Goal: Information Seeking & Learning: Learn about a topic

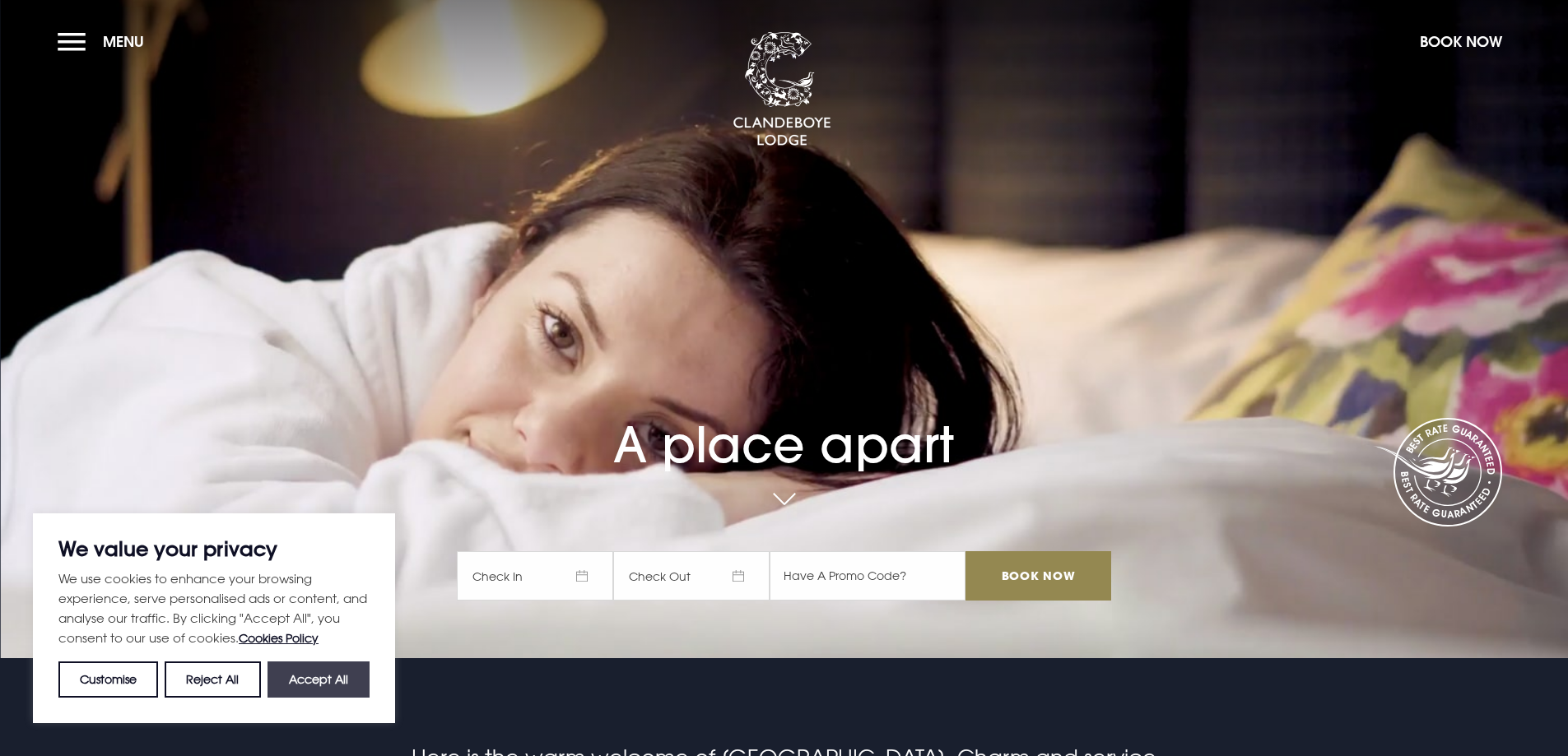
click at [309, 674] on button "Accept All" at bounding box center [318, 679] width 102 height 36
checkbox input "true"
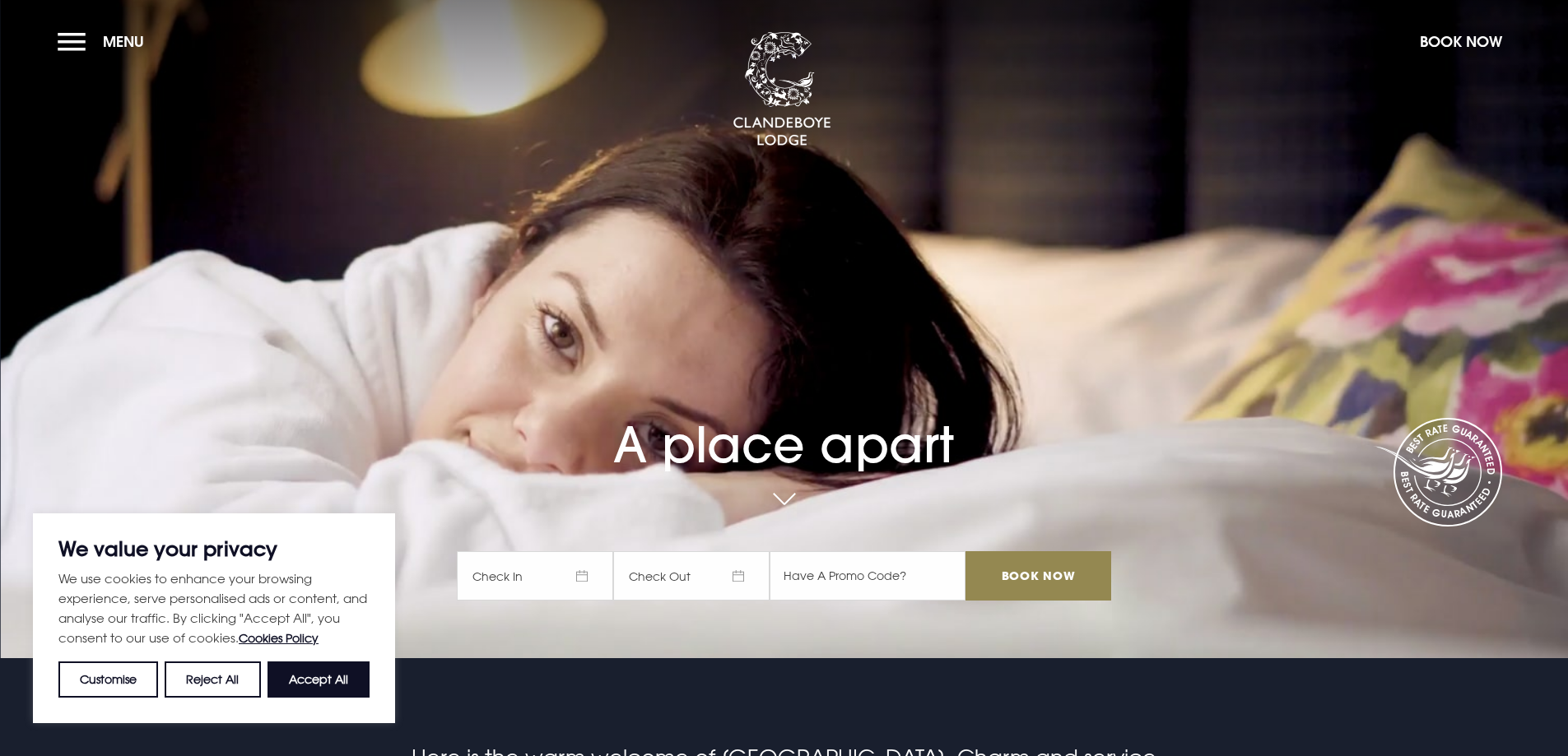
checkbox input "true"
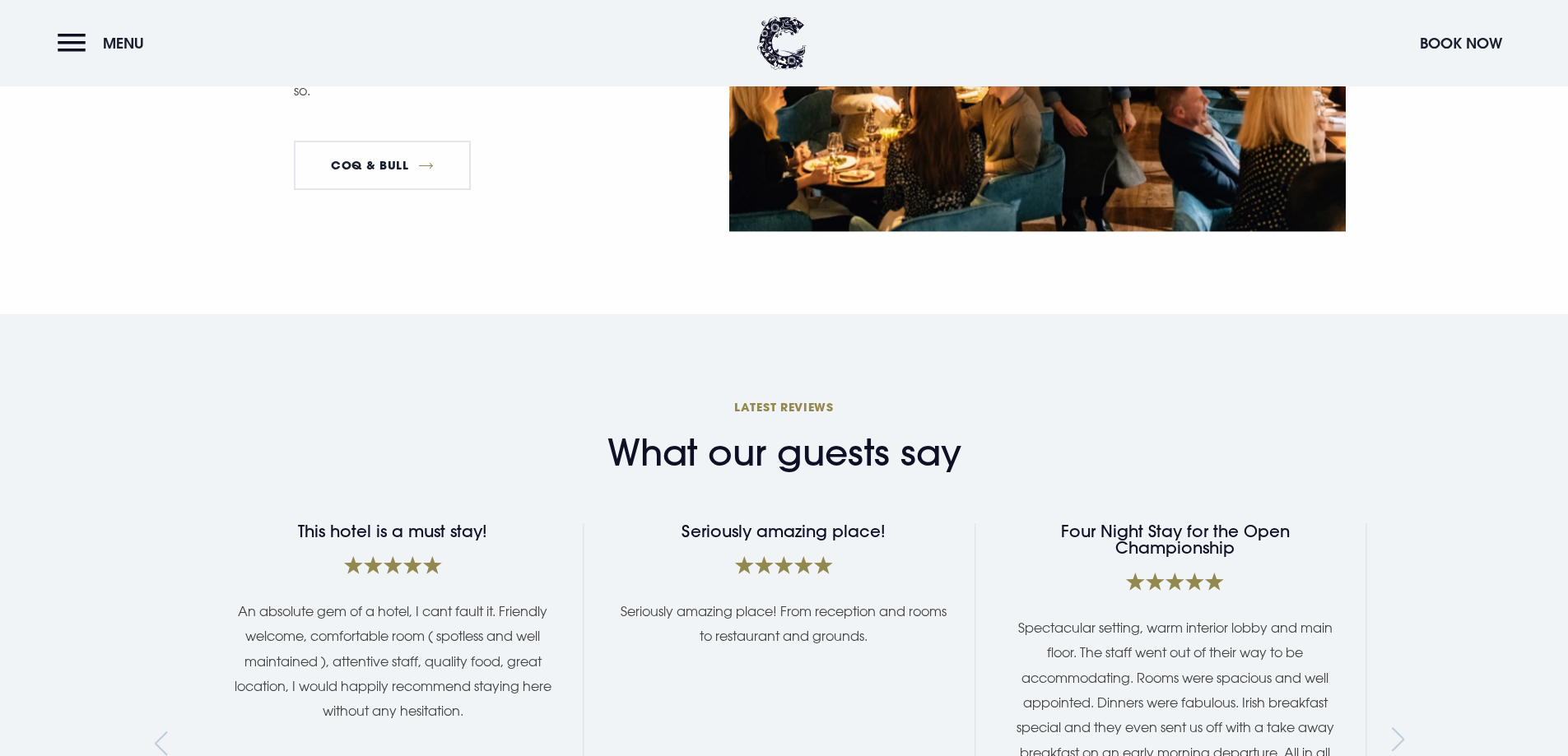
scroll to position [2915, 0]
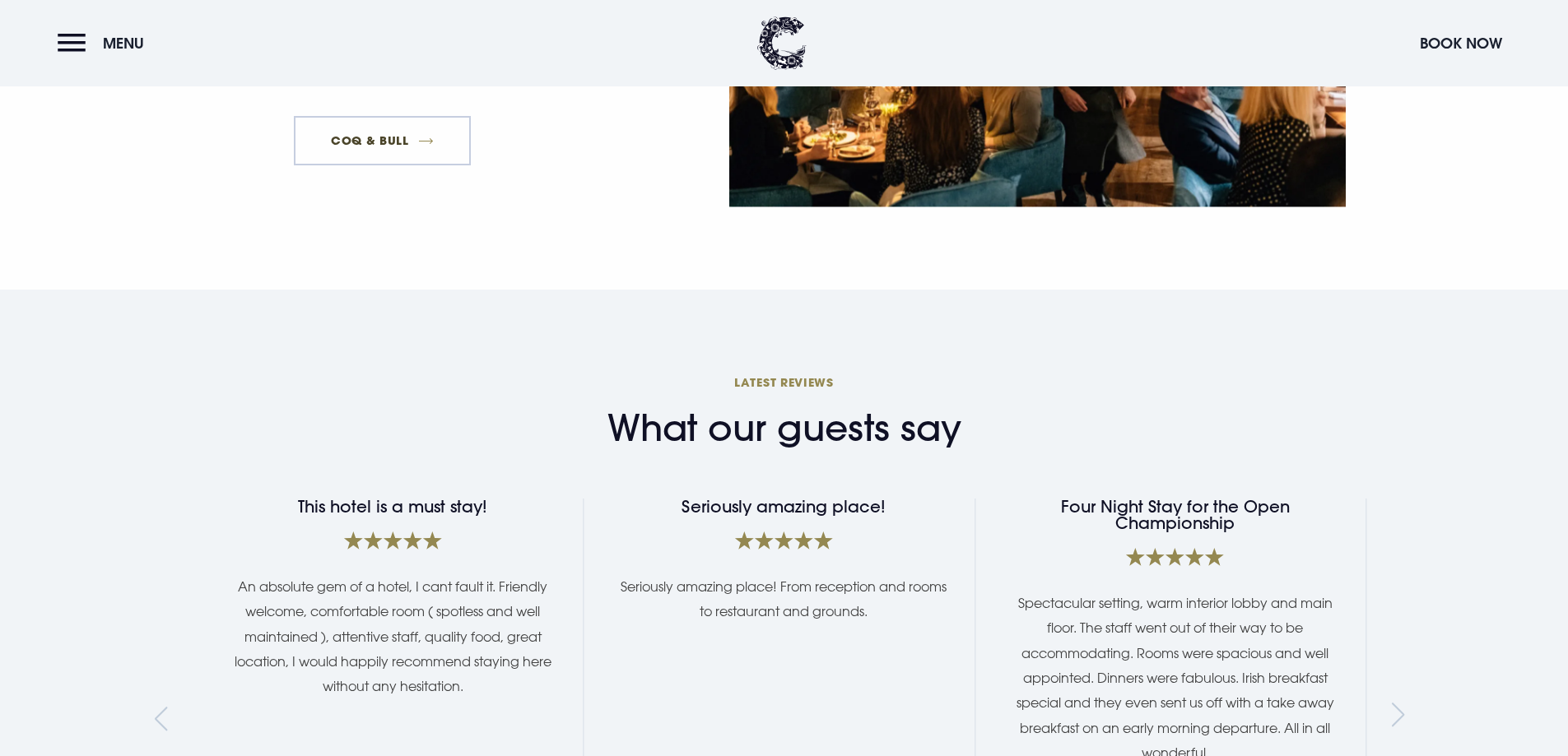
click at [347, 116] on link "Coq & Bull" at bounding box center [383, 140] width 178 height 49
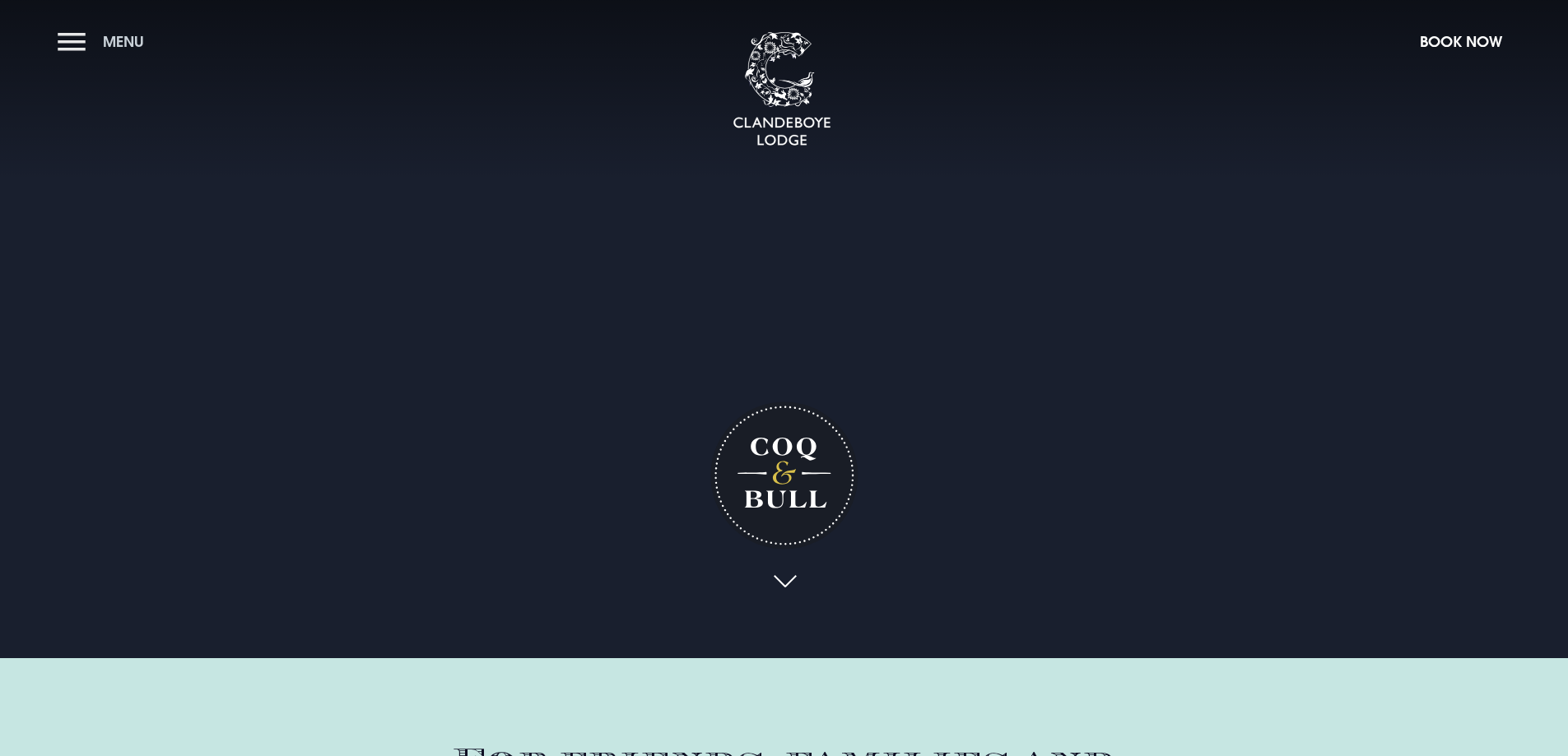
click at [69, 40] on button "Menu" at bounding box center [105, 42] width 95 height 35
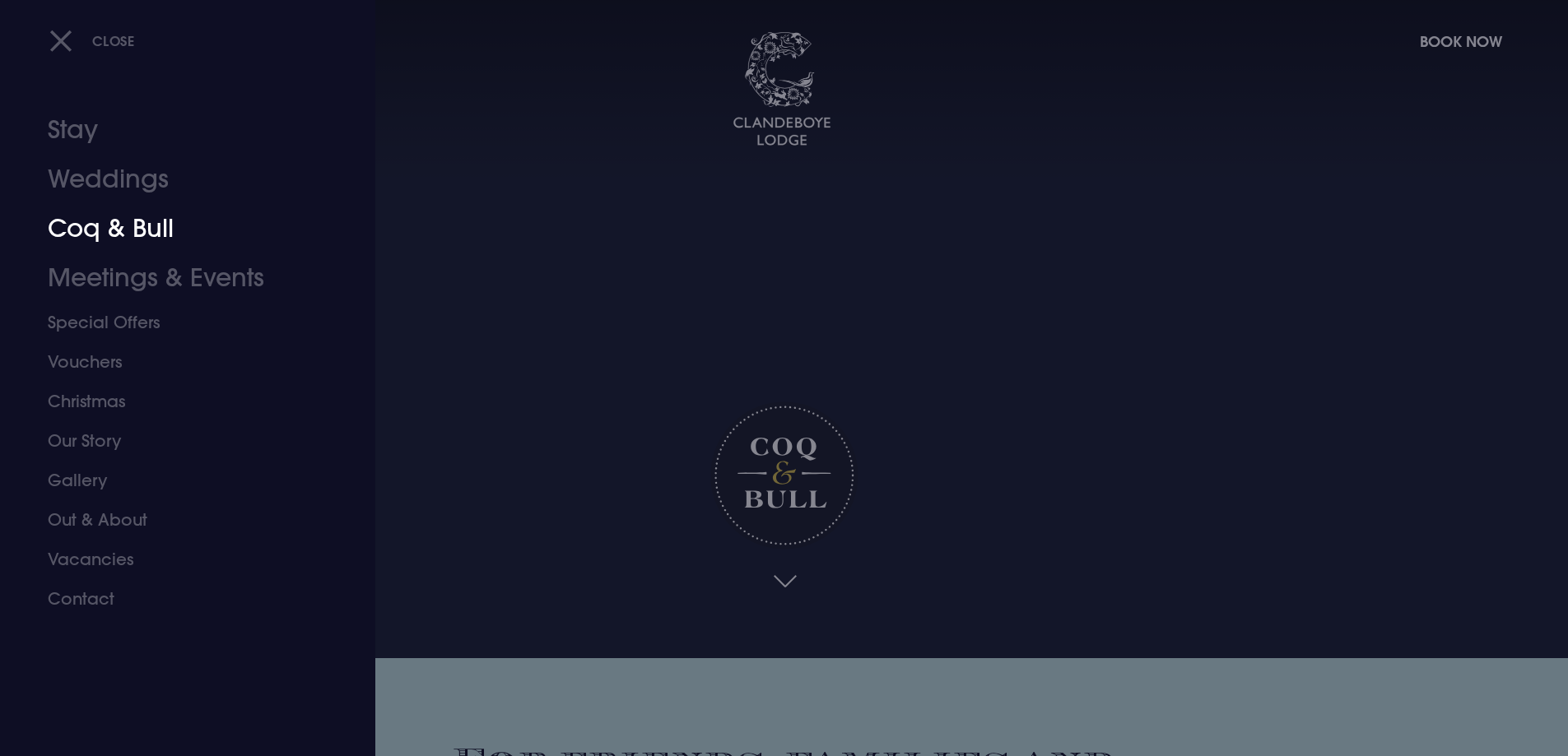
click at [142, 220] on link "Coq & Bull" at bounding box center [177, 228] width 260 height 49
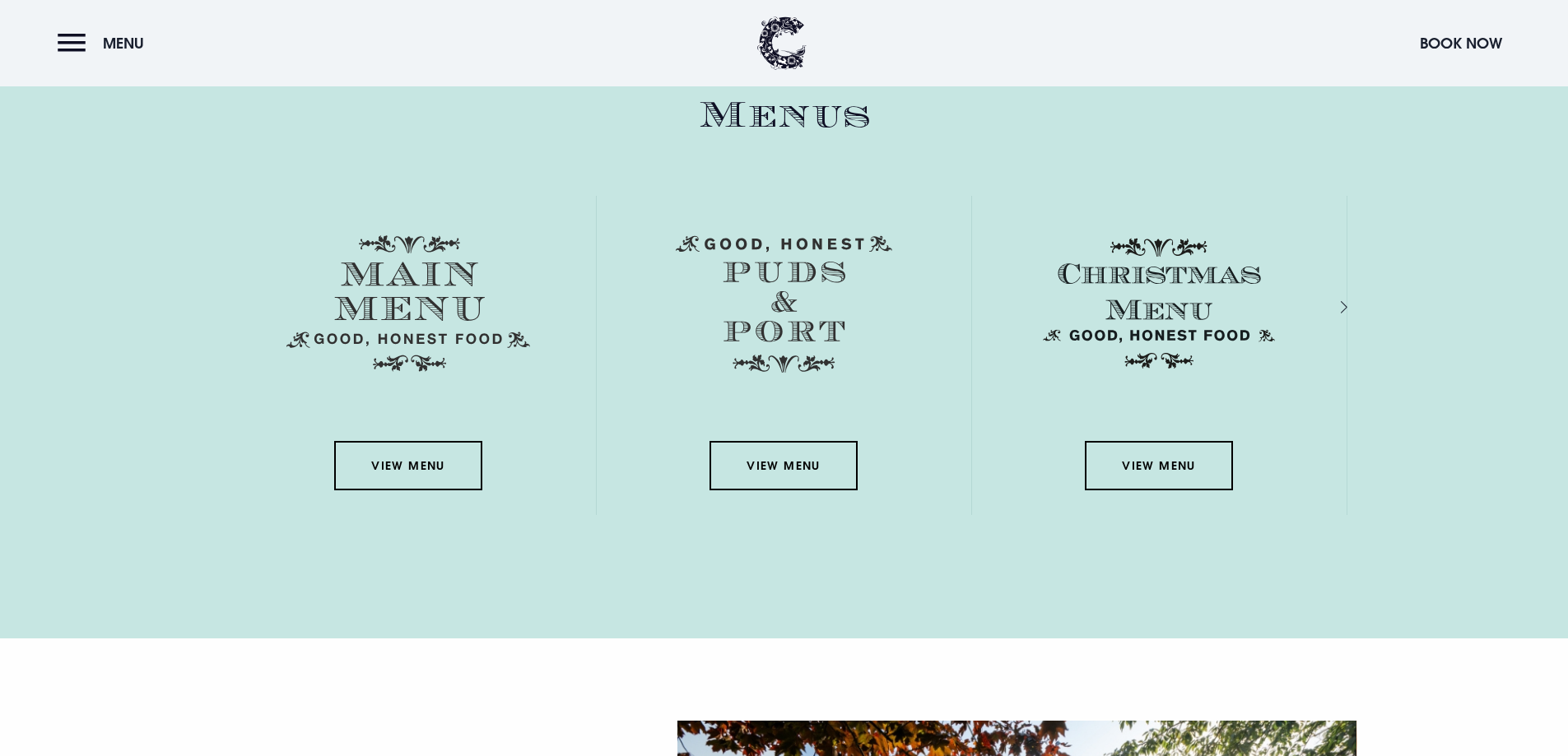
scroll to position [2865, 0]
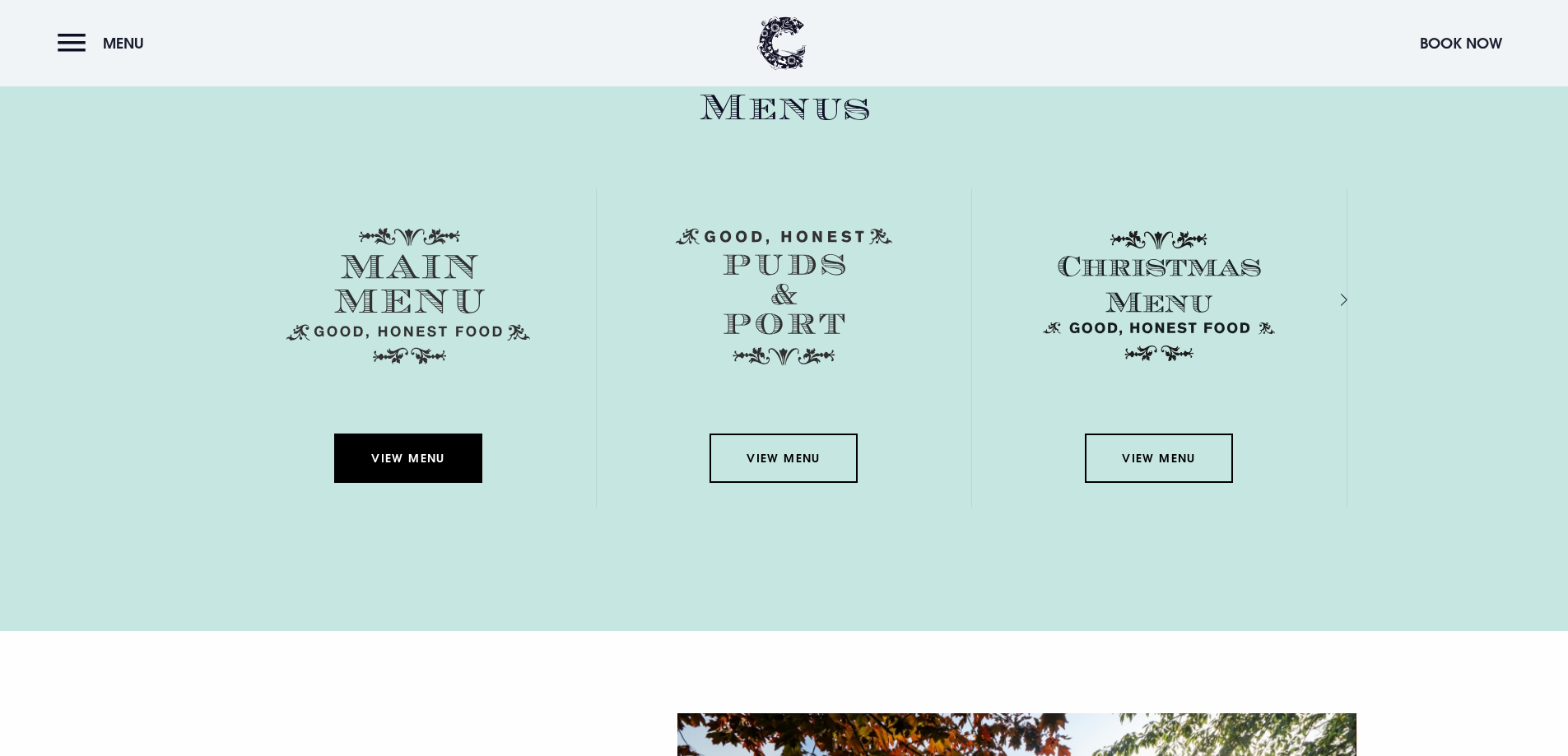
click at [427, 465] on link "View Menu" at bounding box center [408, 457] width 148 height 49
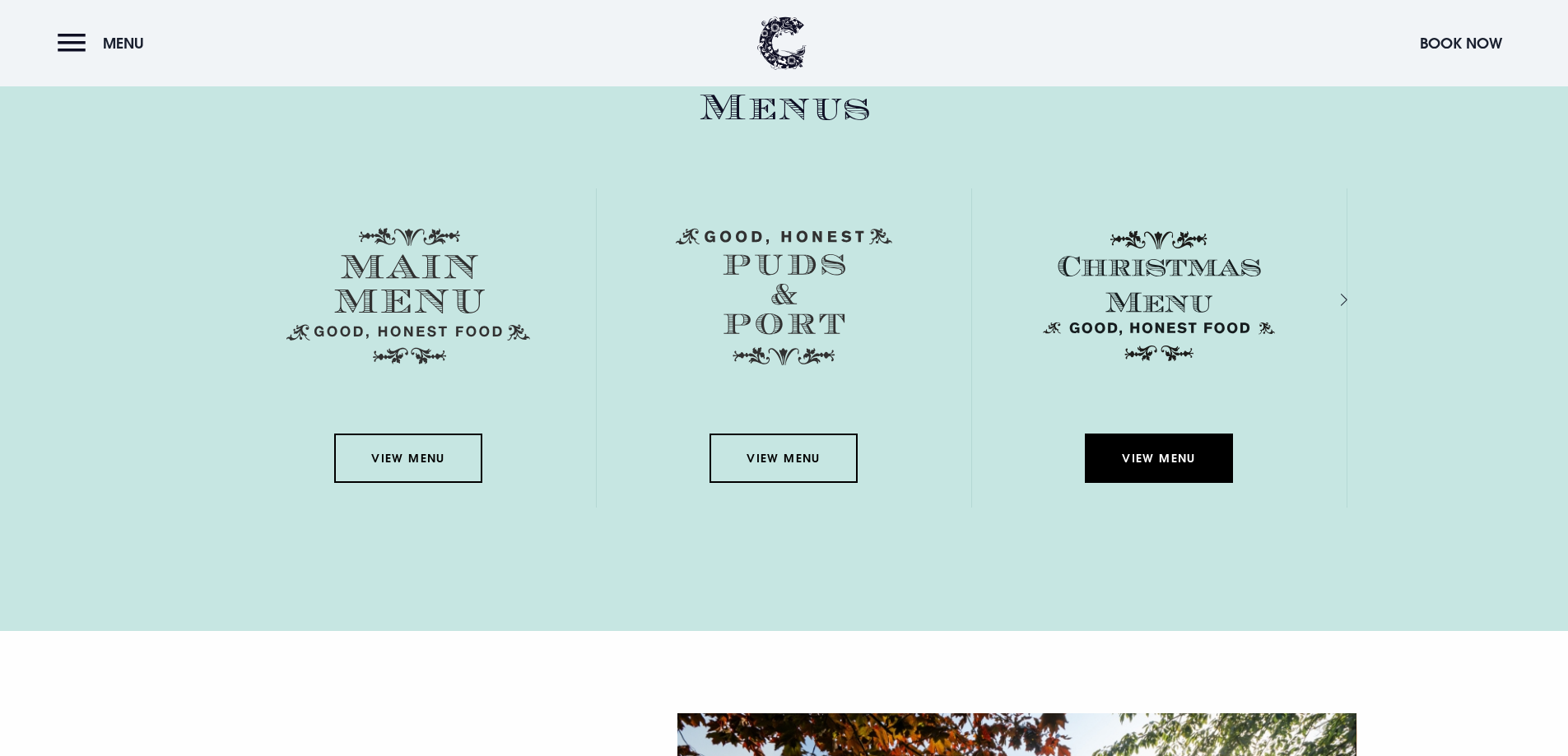
click at [1175, 449] on link "View Menu" at bounding box center [1159, 457] width 148 height 49
